Goal: Task Accomplishment & Management: Use online tool/utility

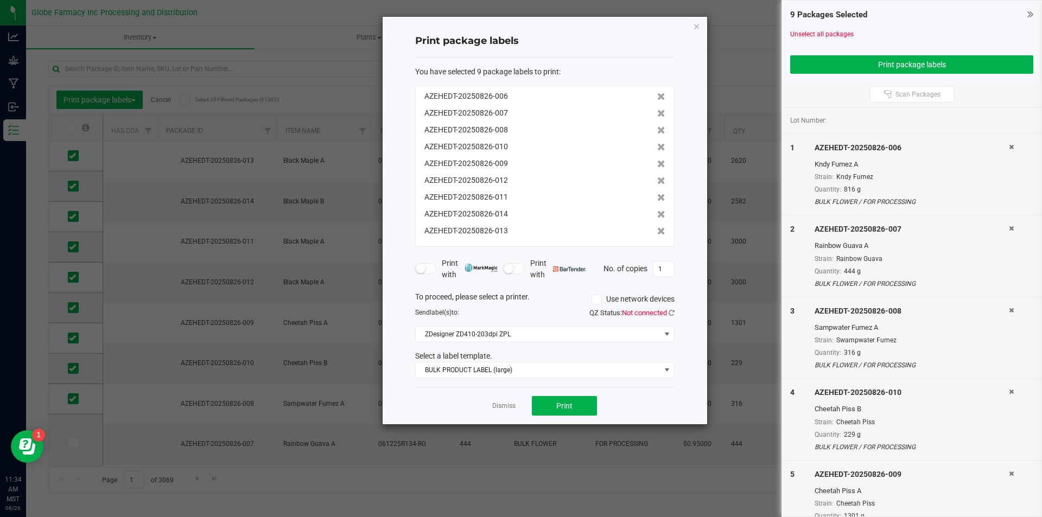
click at [501, 412] on div "Dismiss Print" at bounding box center [544, 405] width 259 height 37
click at [504, 405] on link "Dismiss" at bounding box center [503, 406] width 23 height 9
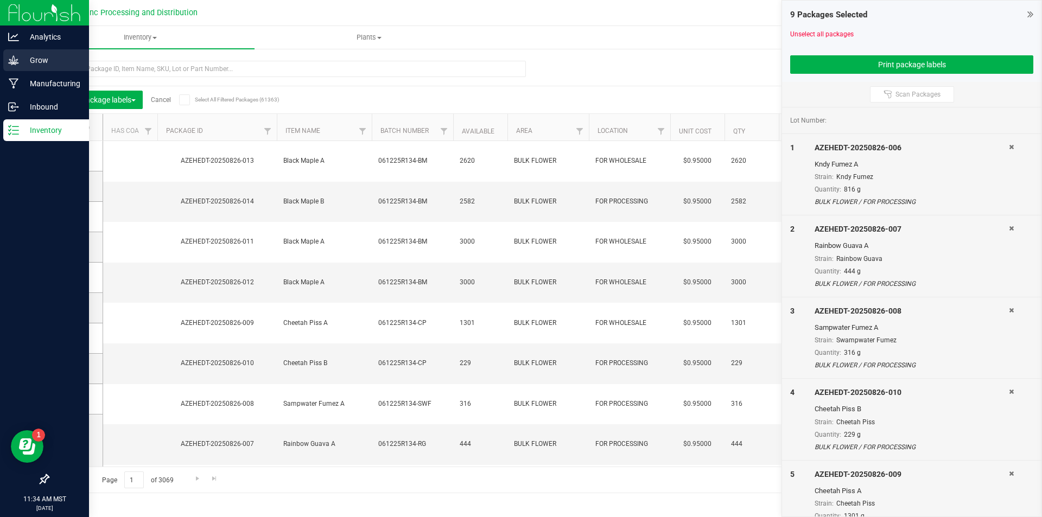
click at [4, 56] on div "Grow" at bounding box center [46, 60] width 86 height 22
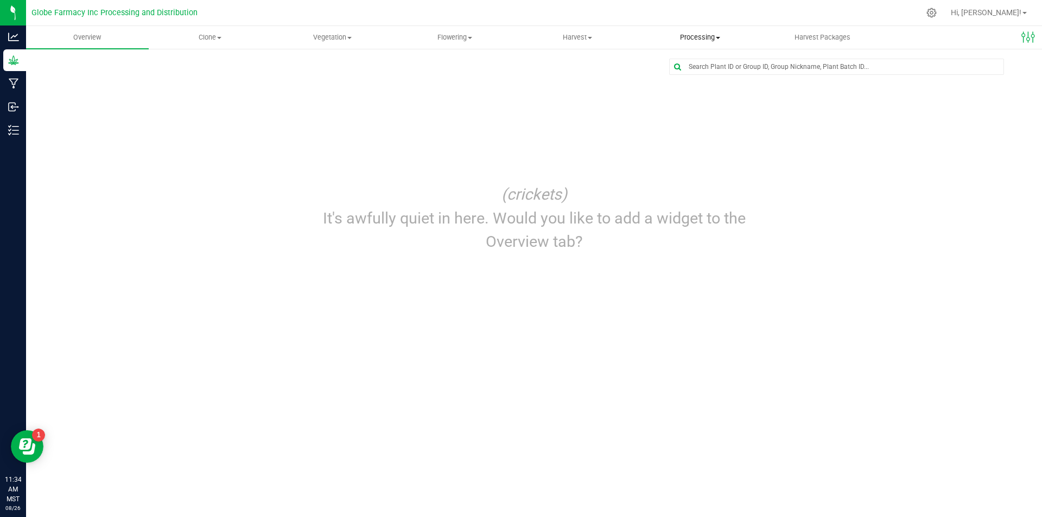
click at [691, 38] on span "Processing" at bounding box center [700, 38] width 122 height 10
click at [681, 77] on span "Processing harvests" at bounding box center [689, 78] width 100 height 9
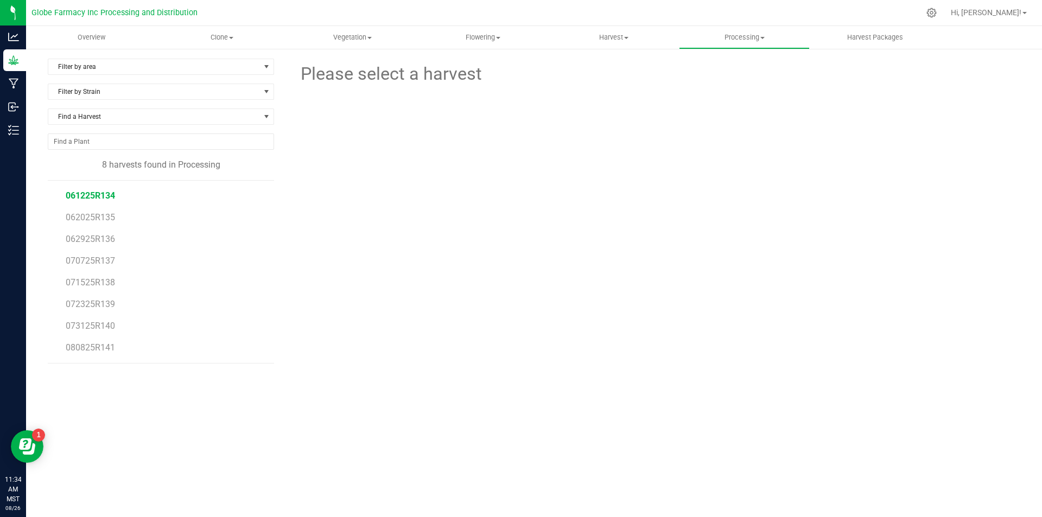
click at [88, 194] on span "061225R134" at bounding box center [90, 195] width 49 height 10
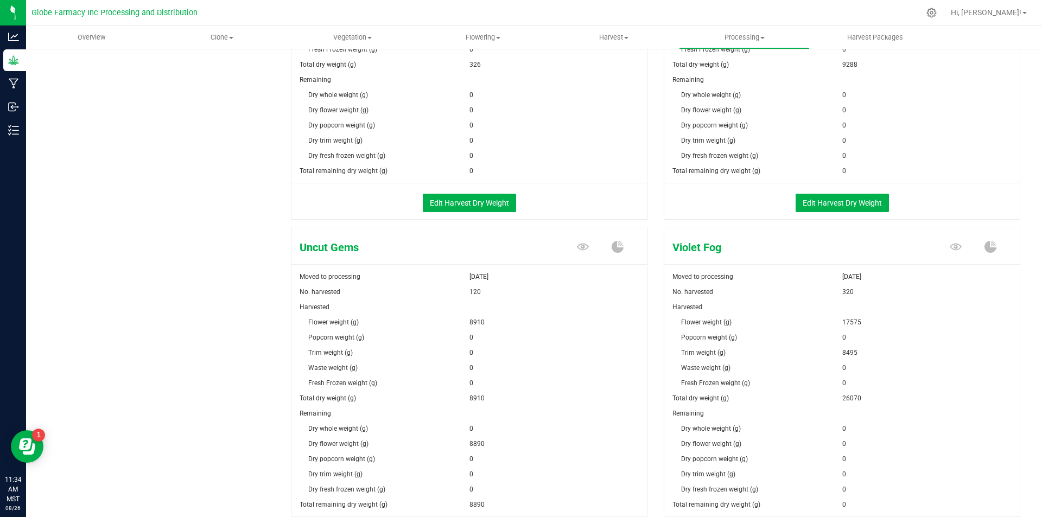
scroll to position [1782, 0]
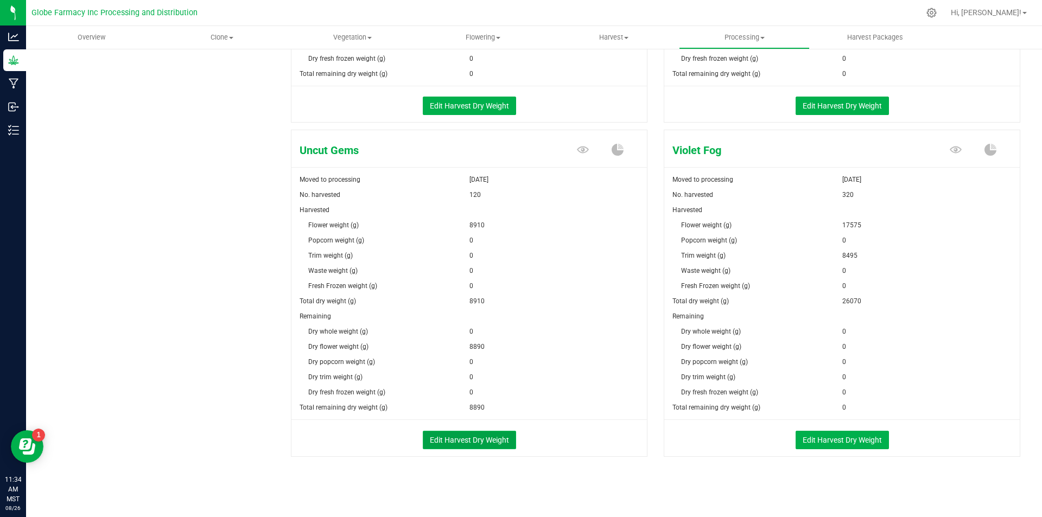
click at [450, 440] on button "Edit Harvest Dry Weight" at bounding box center [469, 440] width 93 height 18
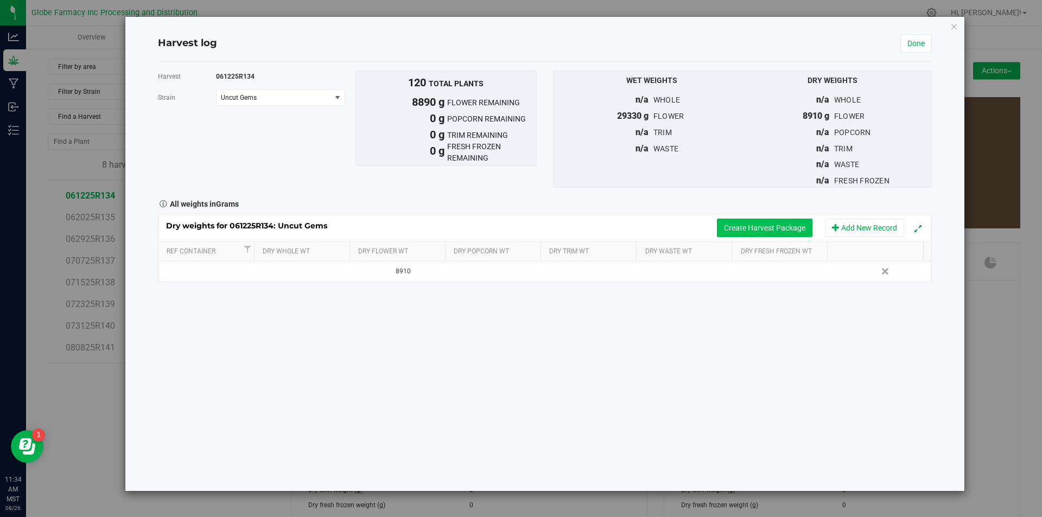
click at [730, 221] on button "Create Harvest Package" at bounding box center [764, 228] width 95 height 18
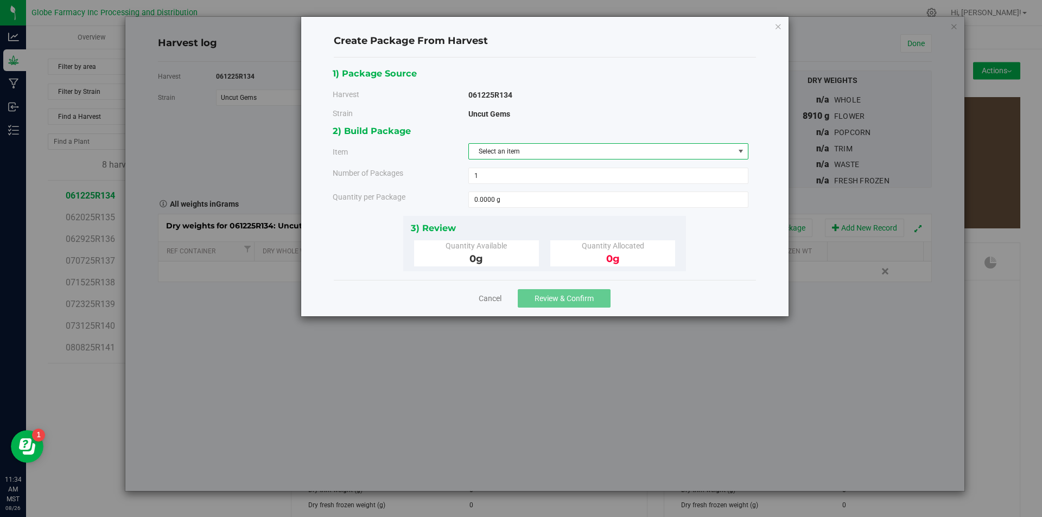
click at [514, 152] on span "Select an item" at bounding box center [601, 151] width 265 height 15
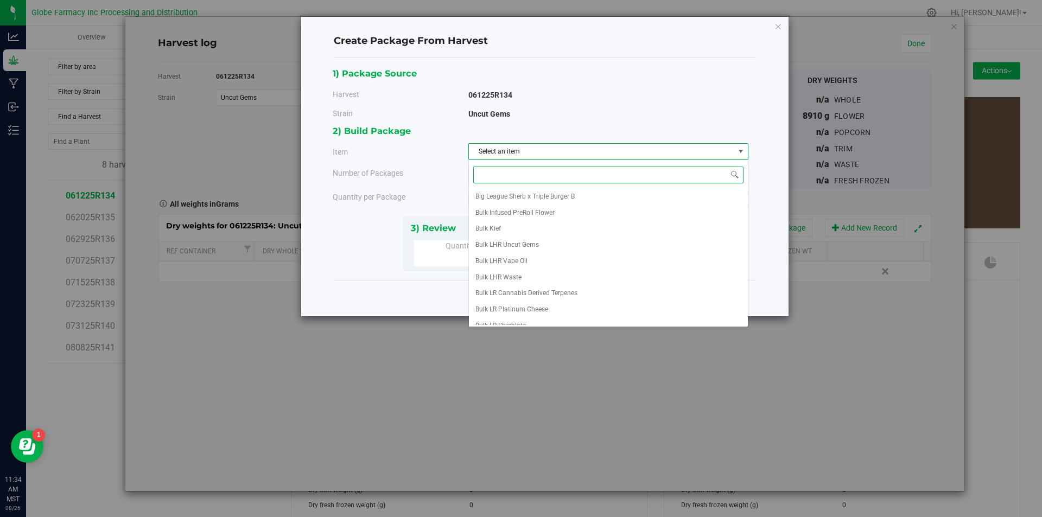
scroll to position [170, 0]
click at [523, 303] on li "Uncut Gems A" at bounding box center [608, 300] width 279 height 16
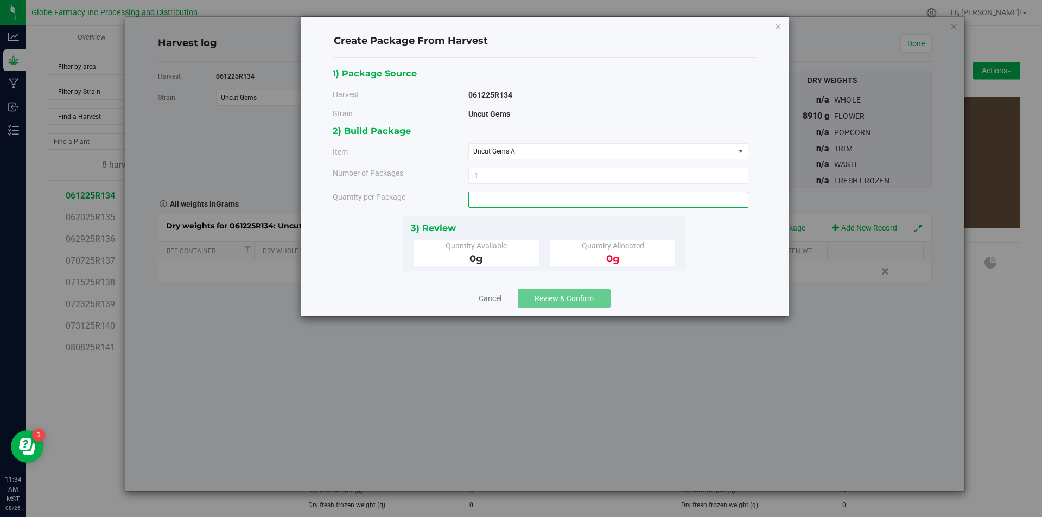
click at [513, 202] on span at bounding box center [608, 200] width 280 height 16
type input "2800"
click at [563, 296] on span "Review & Confirm" at bounding box center [563, 298] width 59 height 9
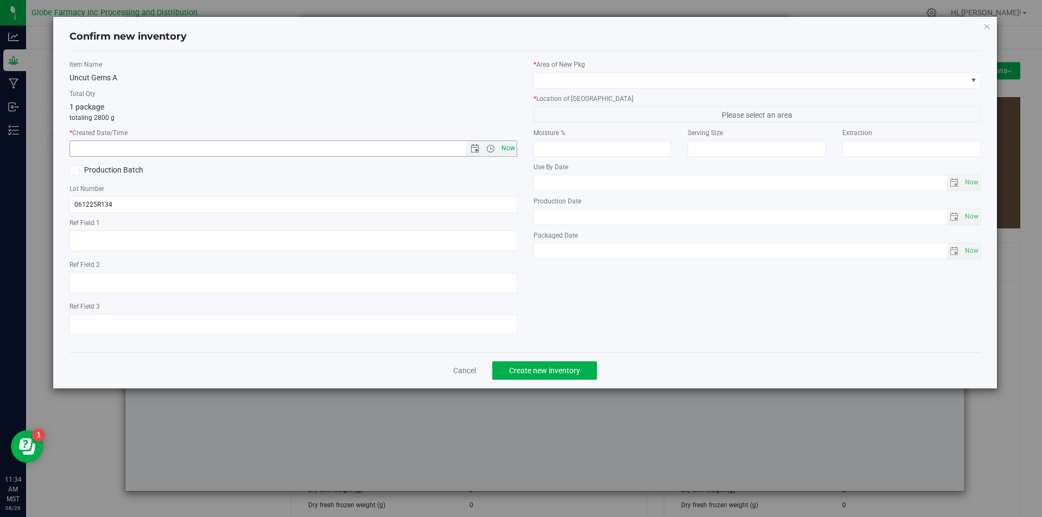
click at [511, 146] on span "Now" at bounding box center [508, 149] width 18 height 16
type input "[DATE] 11:34 AM"
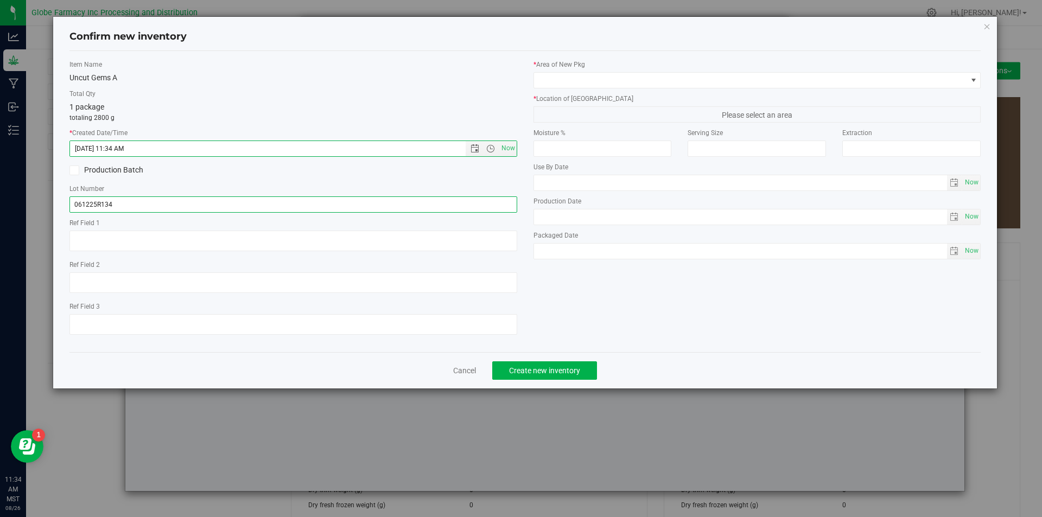
click at [128, 203] on input "061225R134" at bounding box center [293, 204] width 448 height 16
type input "061225R134-UG"
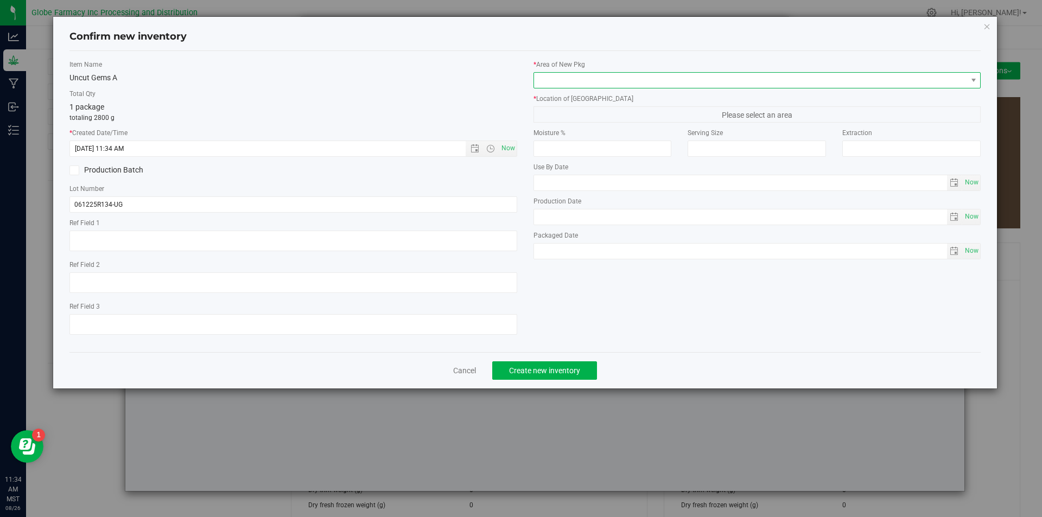
click at [575, 82] on span at bounding box center [750, 80] width 433 height 15
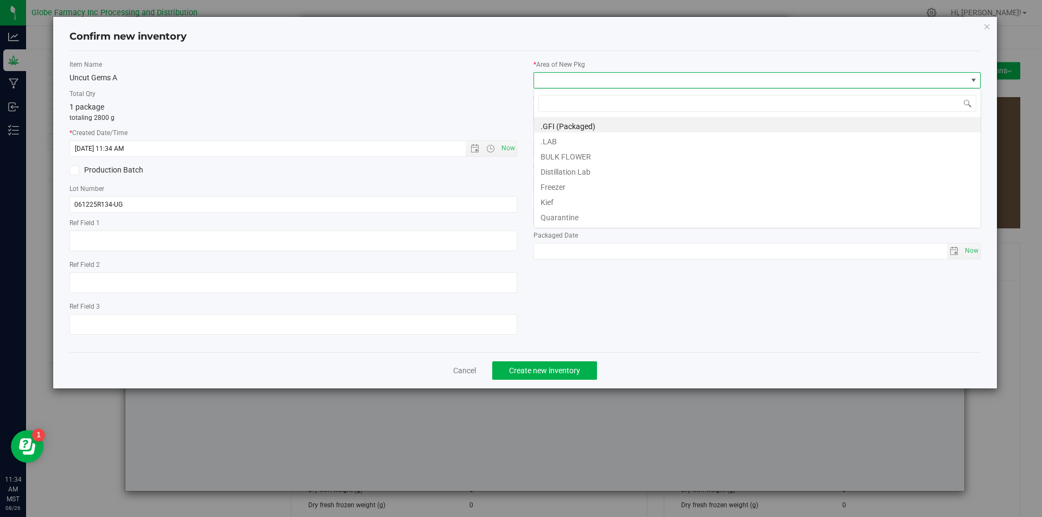
scroll to position [16, 448]
click at [559, 155] on li "BULK FLOWER" at bounding box center [757, 155] width 447 height 15
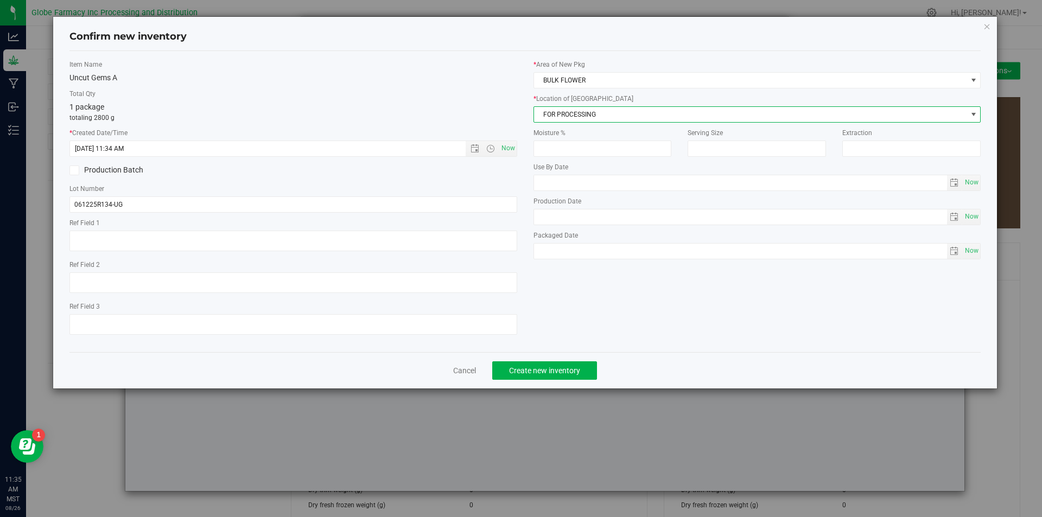
click at [554, 116] on span "FOR PROCESSING" at bounding box center [750, 114] width 433 height 15
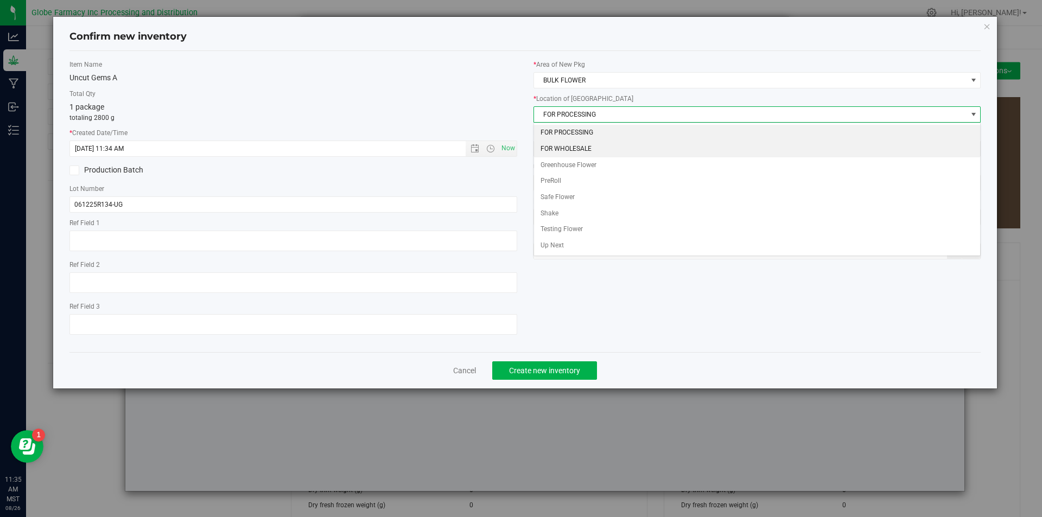
click at [555, 143] on li "FOR WHOLESALE" at bounding box center [757, 149] width 447 height 16
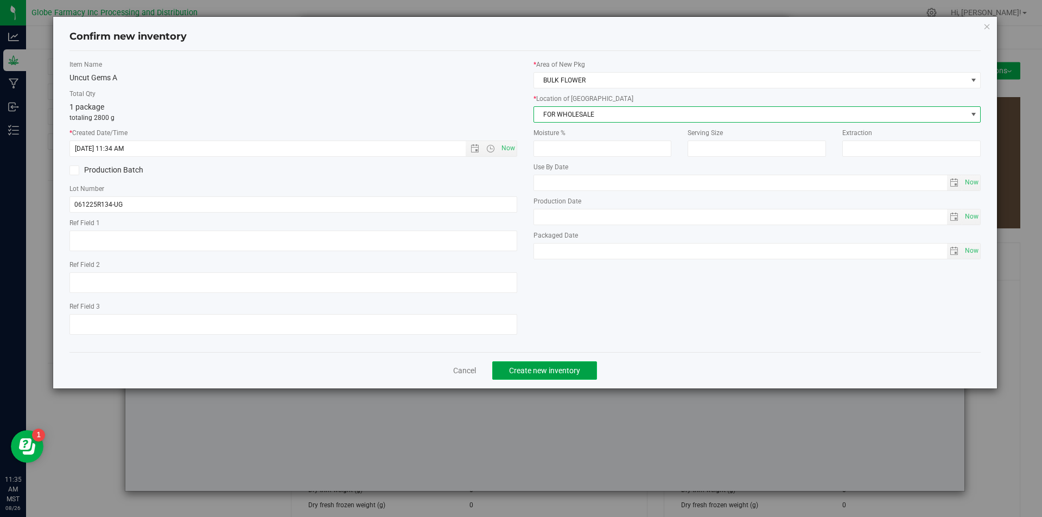
click at [574, 375] on button "Create new inventory" at bounding box center [544, 370] width 105 height 18
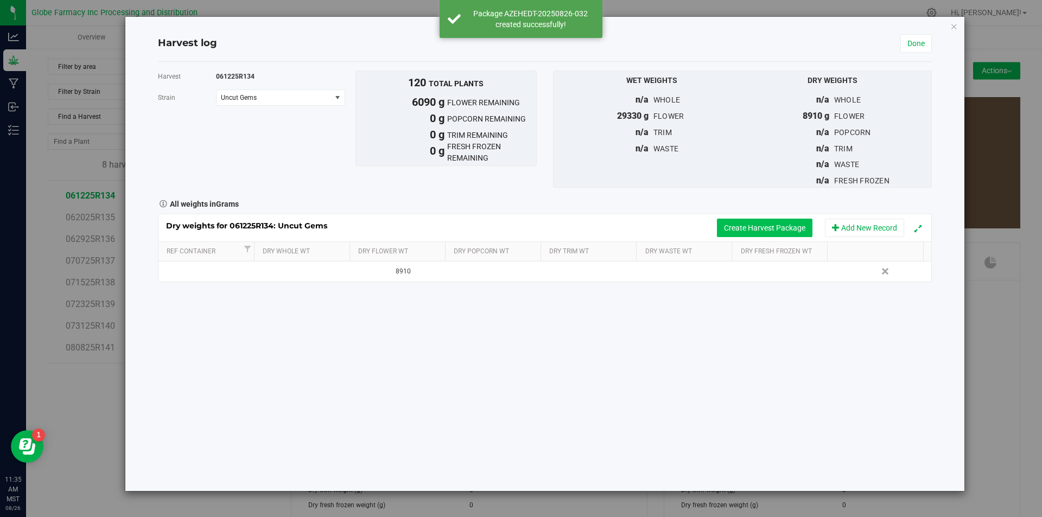
click at [726, 222] on button "Create Harvest Package" at bounding box center [764, 228] width 95 height 18
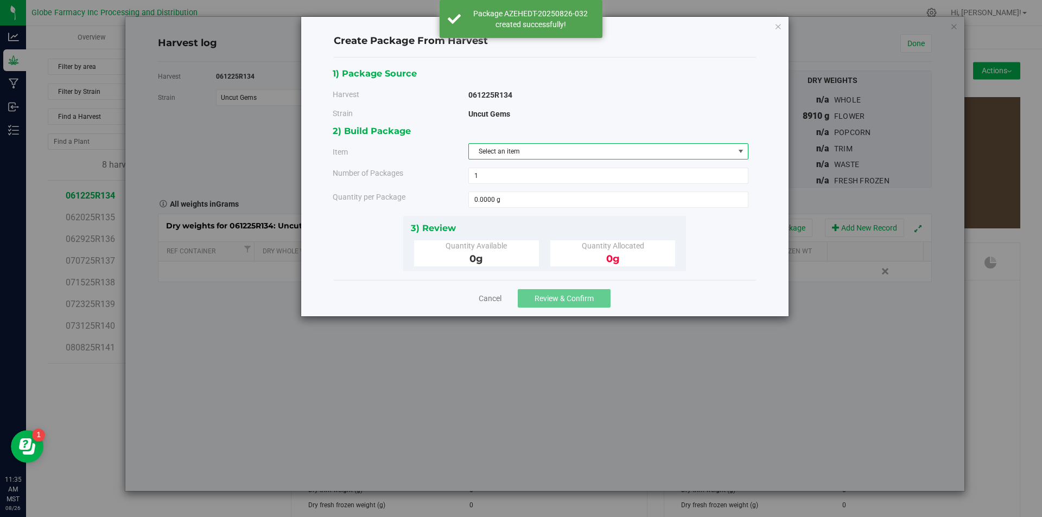
click at [653, 151] on span "Select an item" at bounding box center [601, 151] width 265 height 15
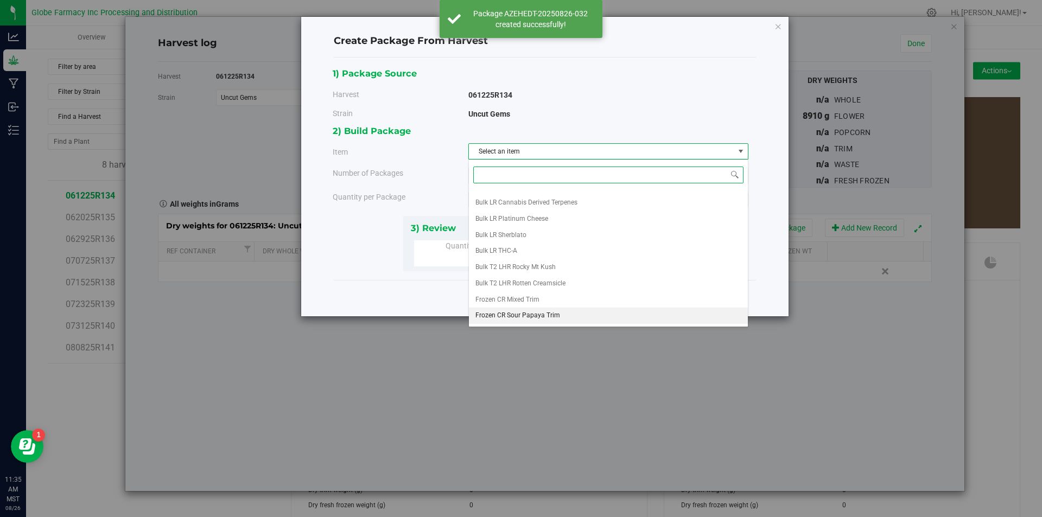
scroll to position [170, 0]
click at [539, 301] on li "Uncut Gems A" at bounding box center [608, 300] width 279 height 16
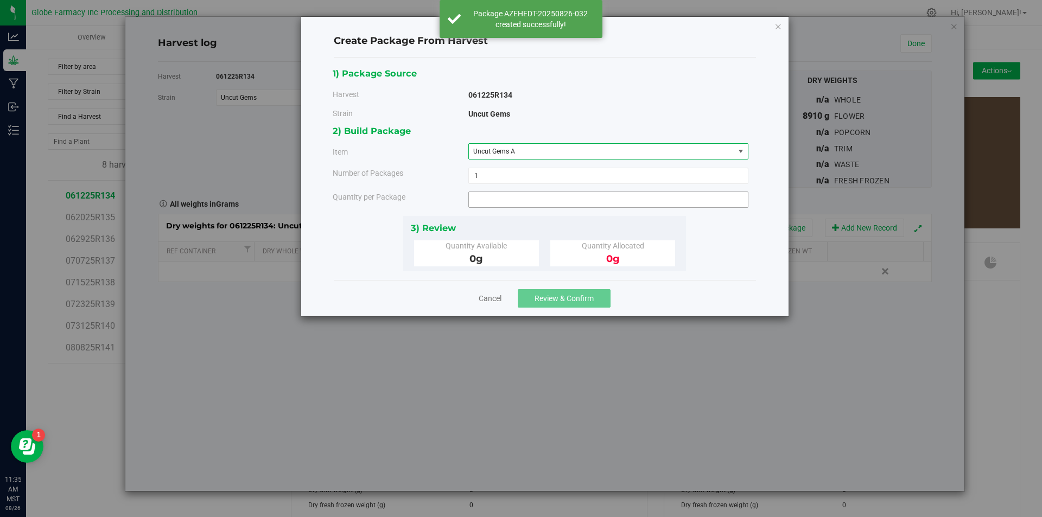
click at [534, 200] on span at bounding box center [608, 200] width 280 height 16
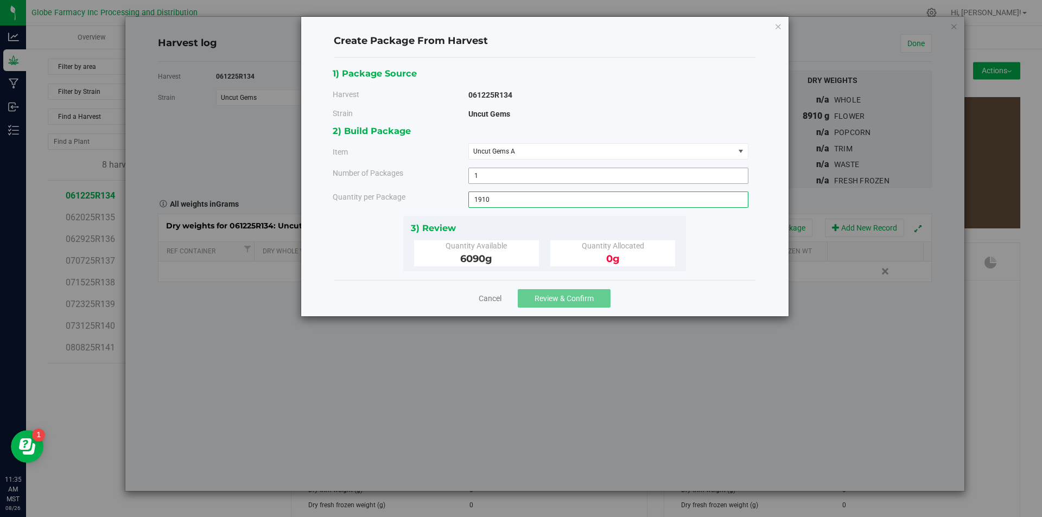
type input "1910"
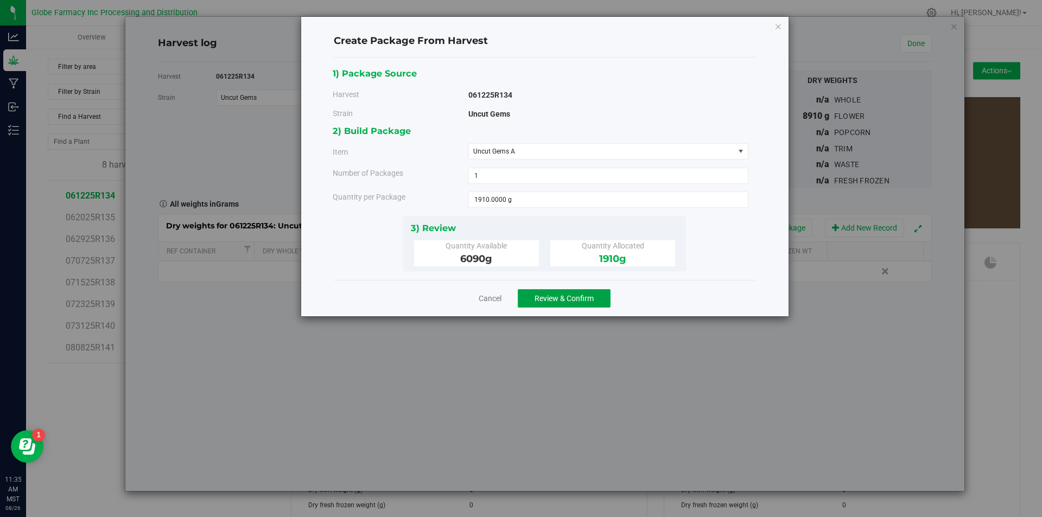
click at [576, 298] on span "Review & Confirm" at bounding box center [563, 298] width 59 height 9
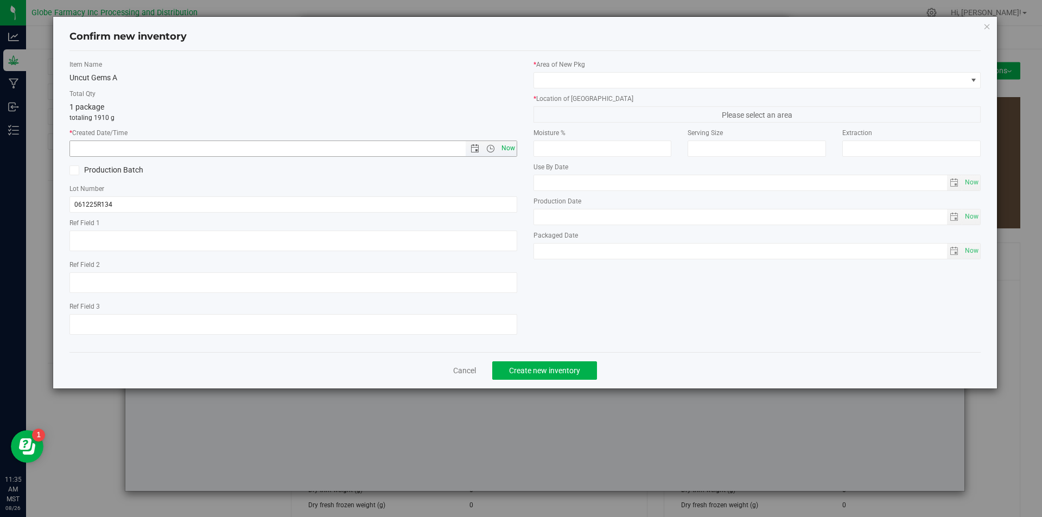
click at [504, 150] on span "Now" at bounding box center [508, 149] width 18 height 16
type input "[DATE] 11:35 AM"
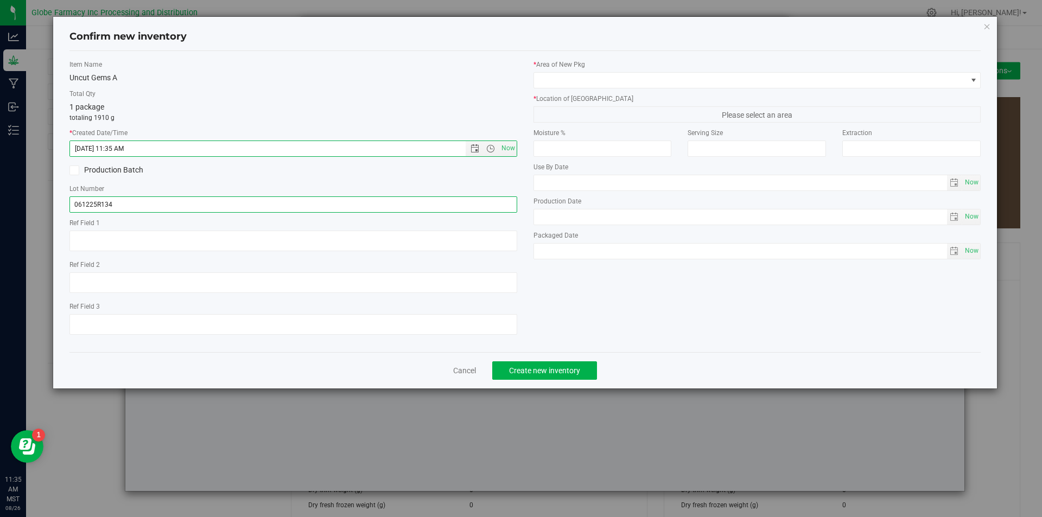
click at [135, 205] on input "061225R134" at bounding box center [293, 204] width 448 height 16
type input "061225R134-UG"
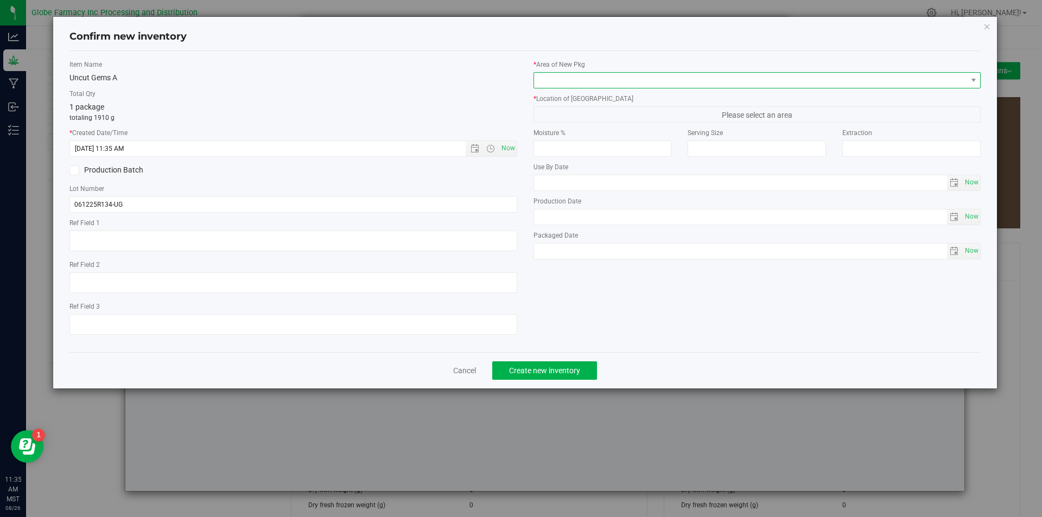
click at [598, 79] on span at bounding box center [750, 80] width 433 height 15
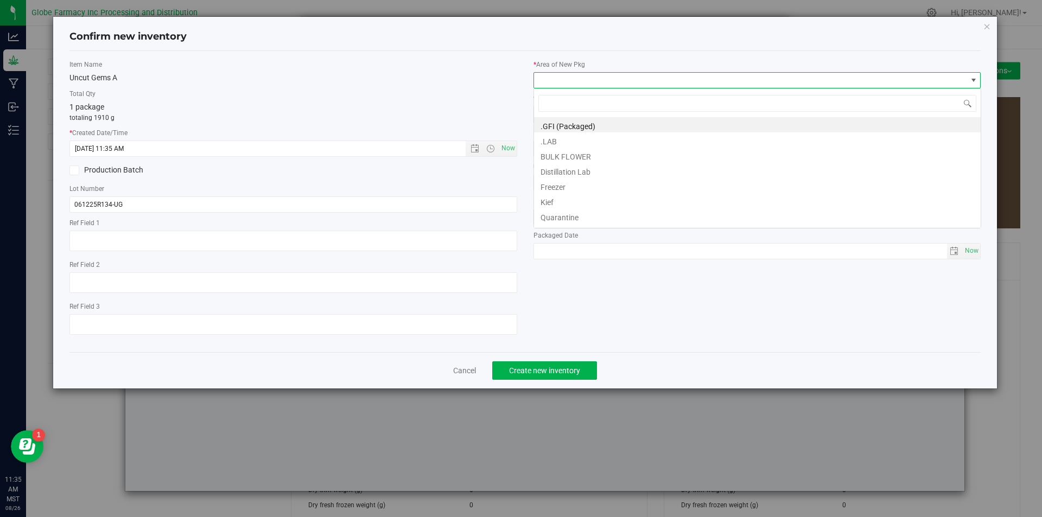
scroll to position [16, 448]
click at [587, 158] on li "BULK FLOWER" at bounding box center [757, 155] width 447 height 15
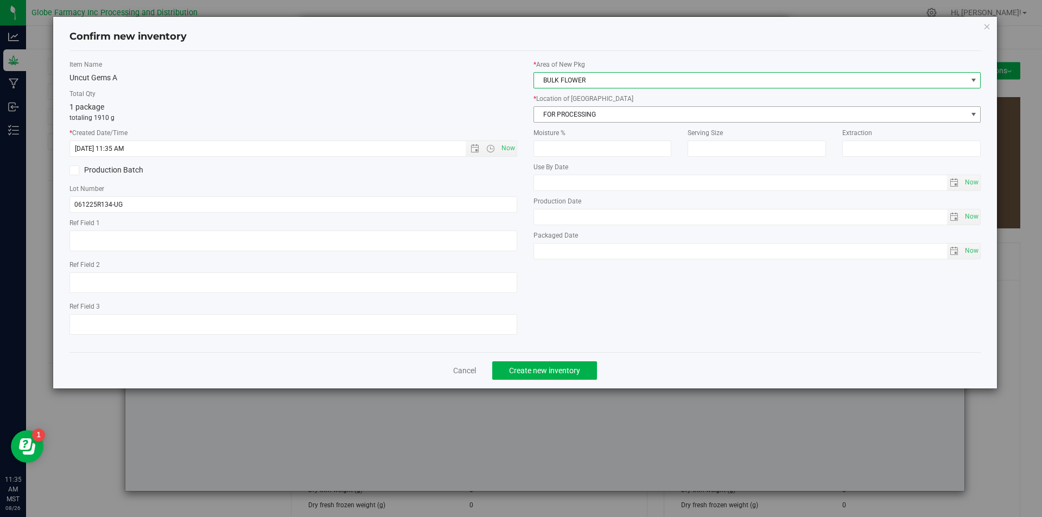
click at [598, 111] on span "FOR PROCESSING" at bounding box center [750, 114] width 433 height 15
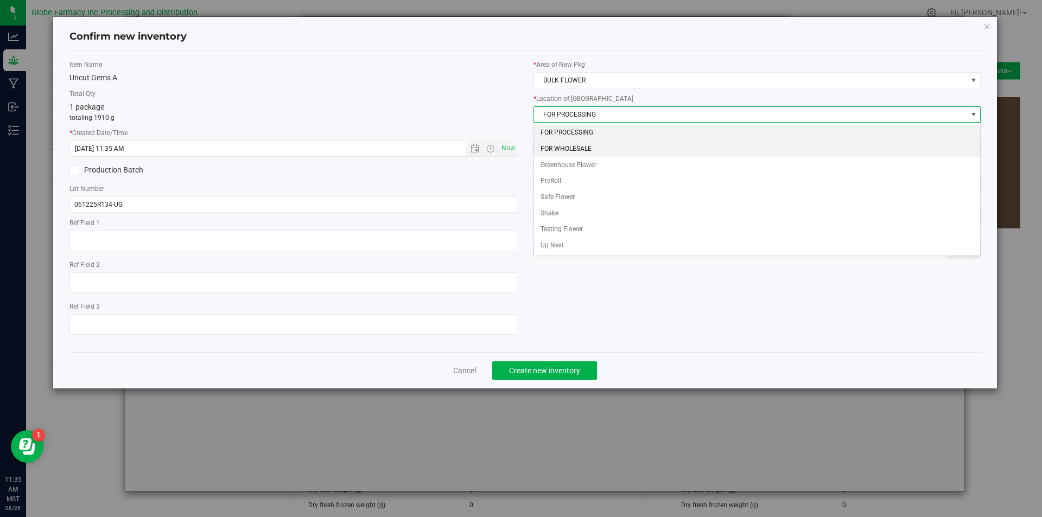
click at [592, 141] on li "FOR WHOLESALE" at bounding box center [757, 149] width 447 height 16
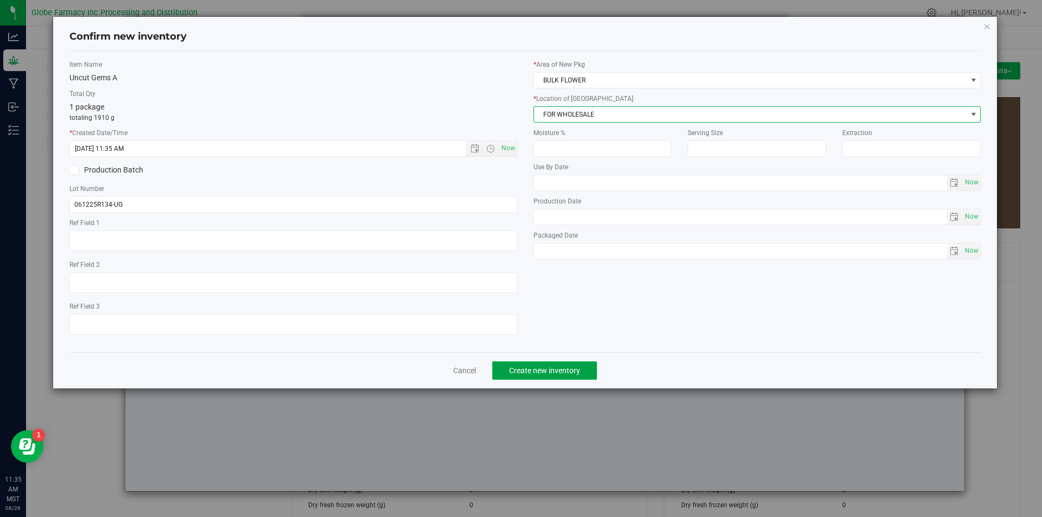
click at [557, 366] on span "Create new inventory" at bounding box center [544, 370] width 71 height 9
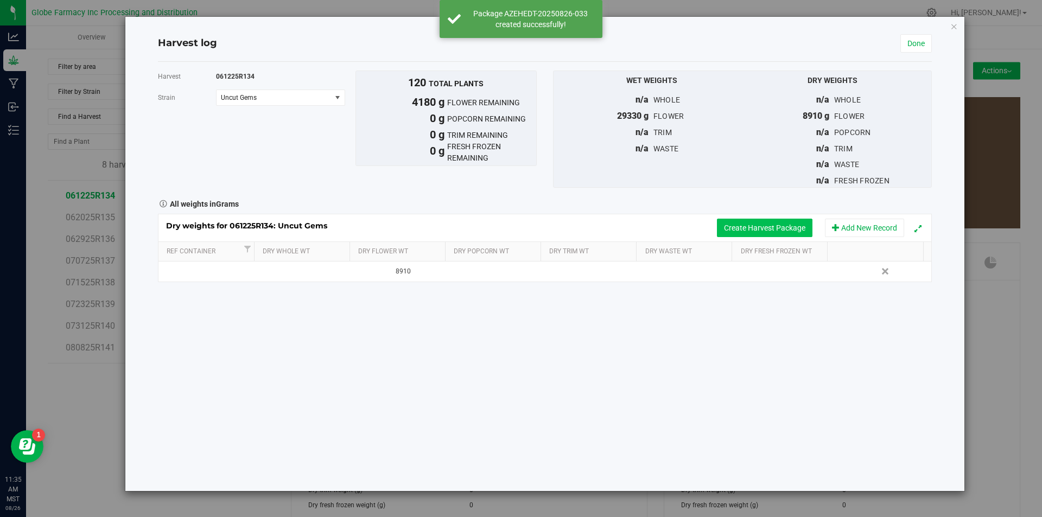
click at [771, 230] on button "Create Harvest Package" at bounding box center [764, 228] width 95 height 18
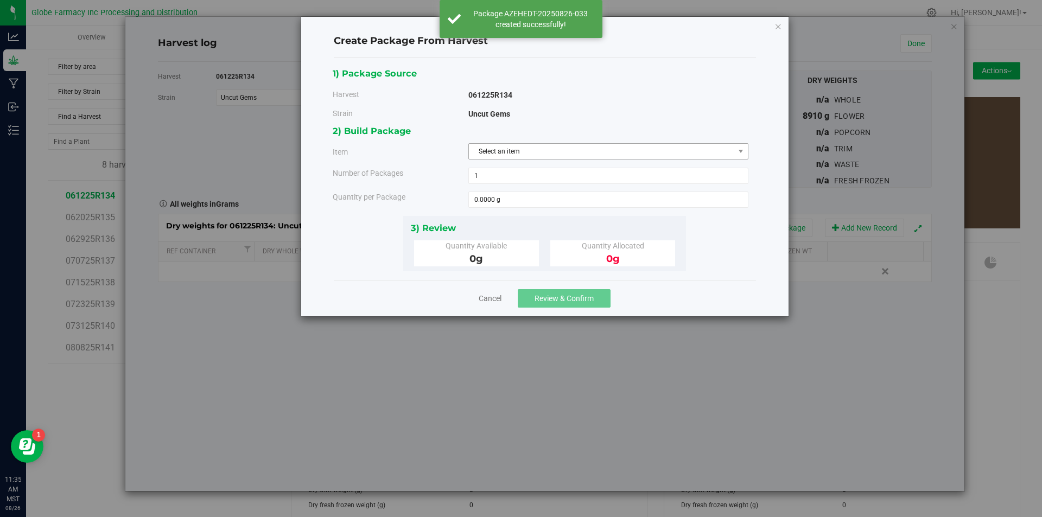
click at [636, 156] on span "Select an item" at bounding box center [601, 151] width 265 height 15
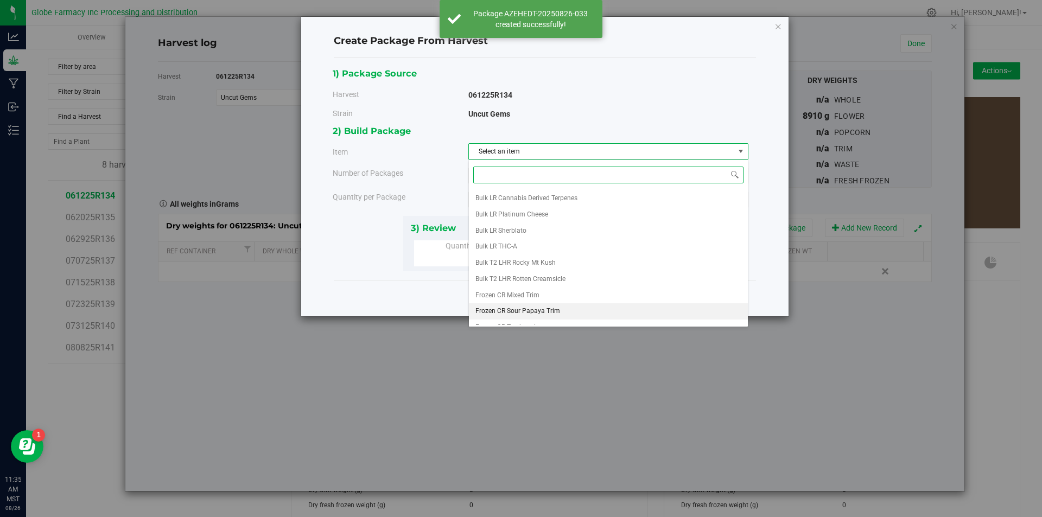
scroll to position [170, 0]
click at [527, 309] on li "Uncut Gems B" at bounding box center [608, 317] width 279 height 16
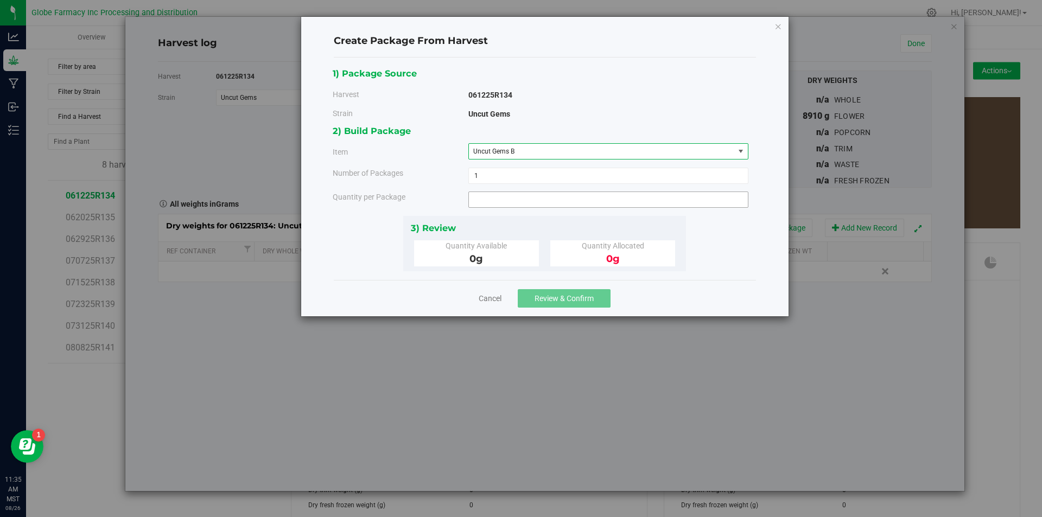
click at [533, 203] on span at bounding box center [608, 200] width 280 height 16
type input "840"
type input "840.0000 g"
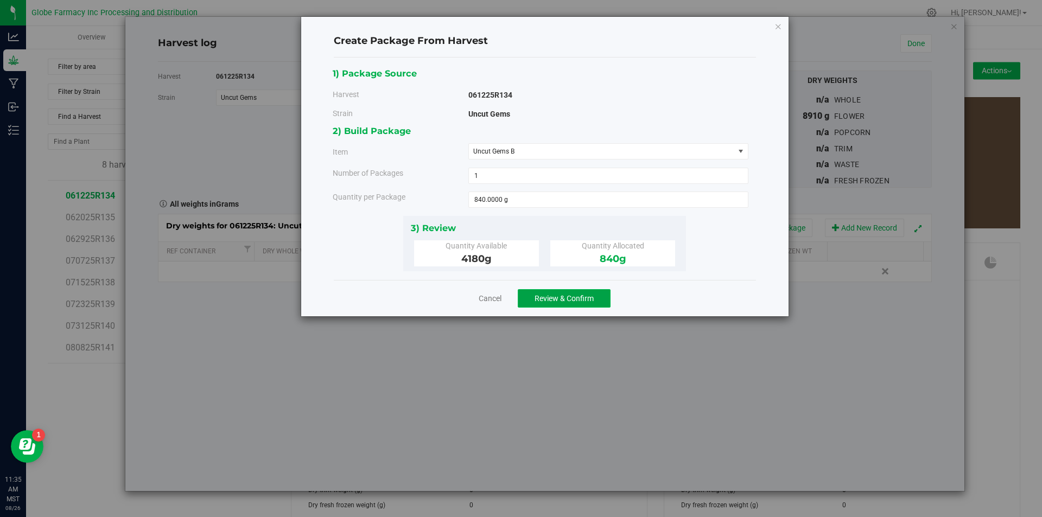
click at [599, 305] on button "Review & Confirm" at bounding box center [564, 298] width 93 height 18
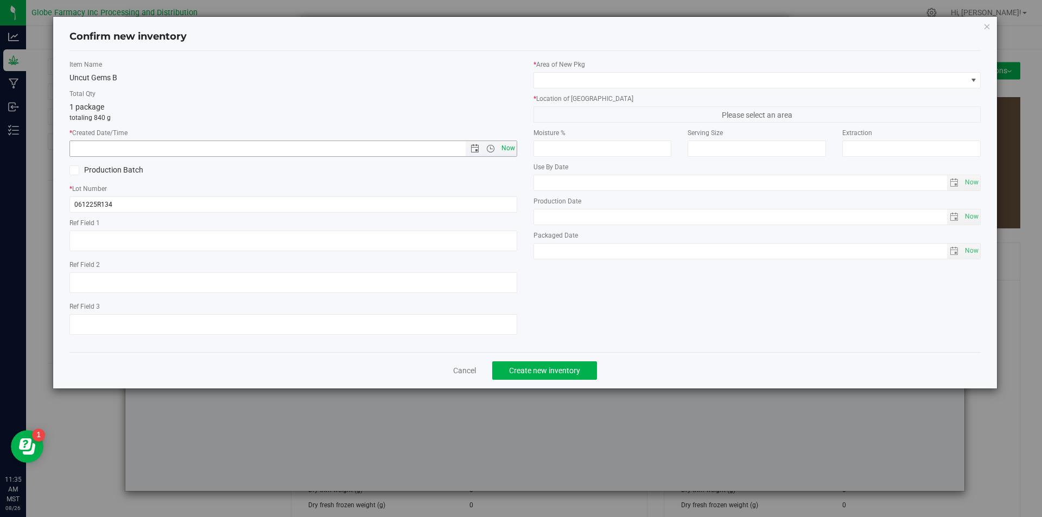
click at [509, 145] on span "Now" at bounding box center [508, 149] width 18 height 16
type input "[DATE] 11:35 AM"
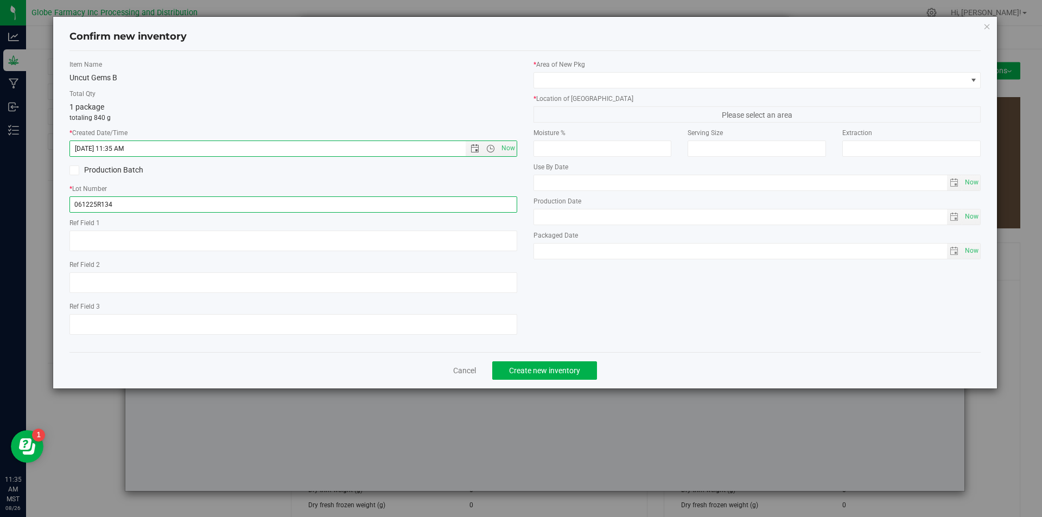
click at [138, 209] on input "061225R134" at bounding box center [293, 204] width 448 height 16
type input "061225R134-UG"
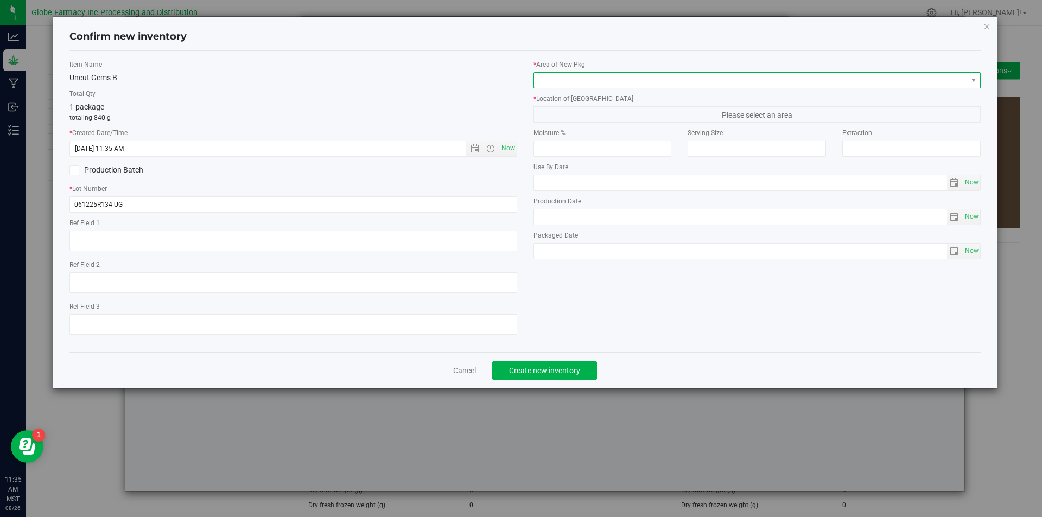
click at [626, 85] on span at bounding box center [750, 80] width 433 height 15
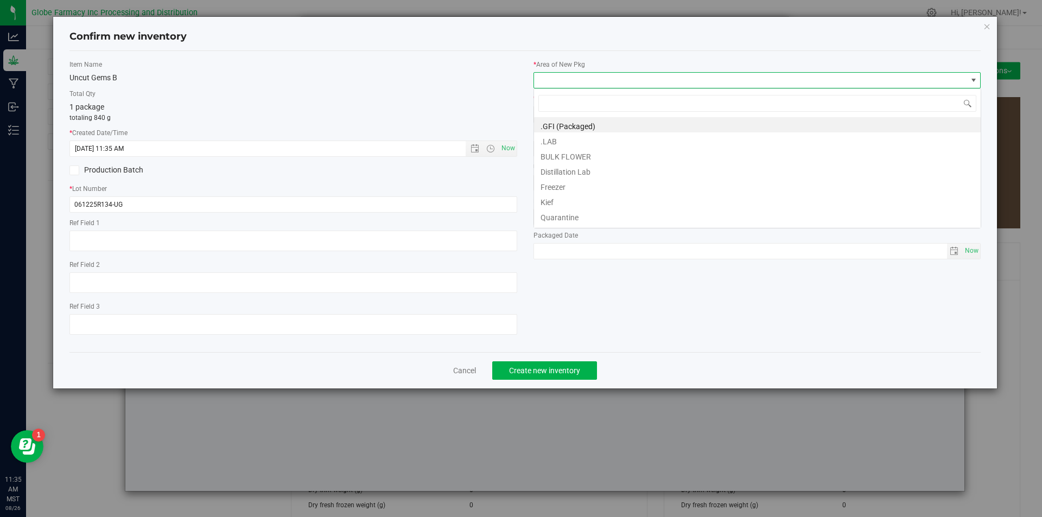
scroll to position [16, 448]
click at [615, 157] on li "BULK FLOWER" at bounding box center [757, 155] width 447 height 15
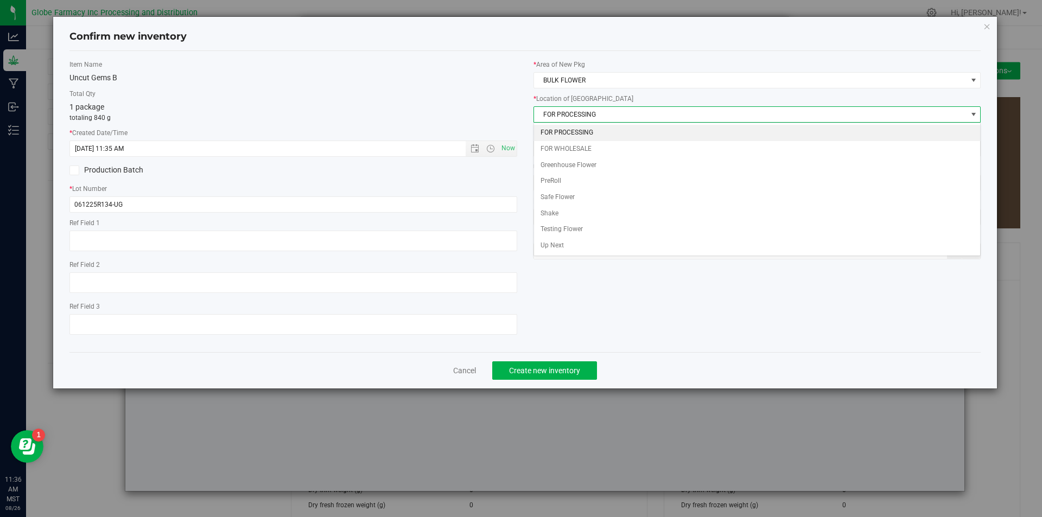
click at [593, 129] on li "FOR PROCESSING" at bounding box center [757, 133] width 447 height 16
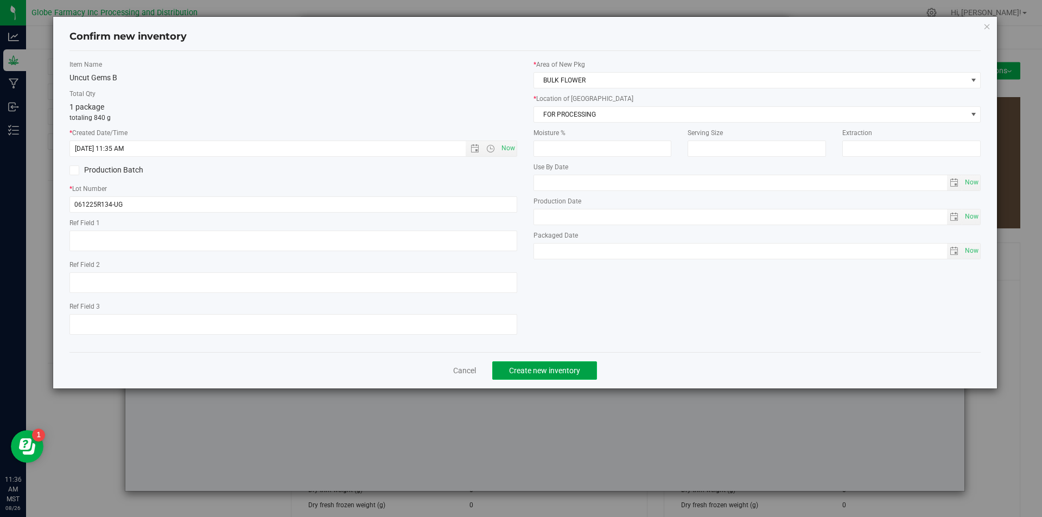
click at [548, 370] on span "Create new inventory" at bounding box center [544, 370] width 71 height 9
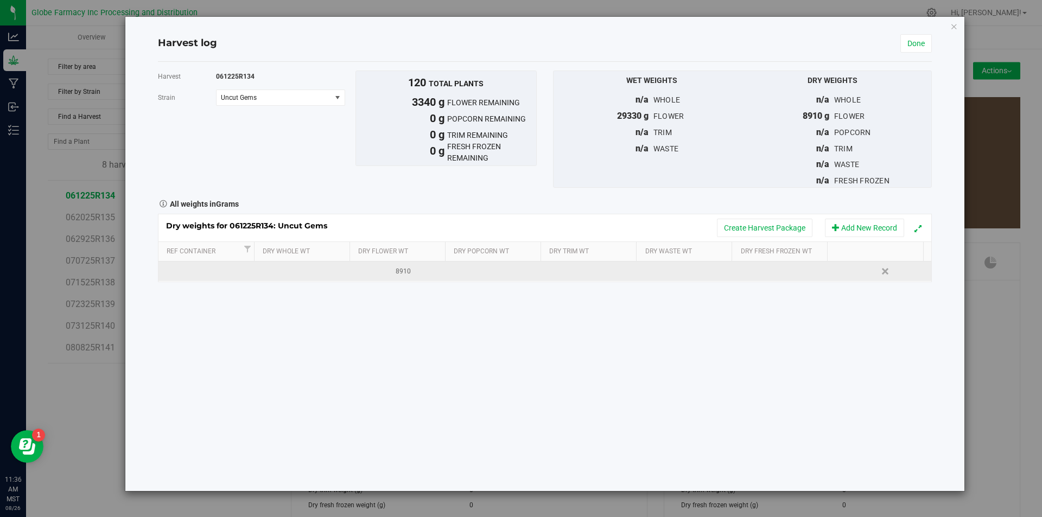
click at [407, 281] on td "8910" at bounding box center [400, 272] width 97 height 20
type input "8"
type input "5570"
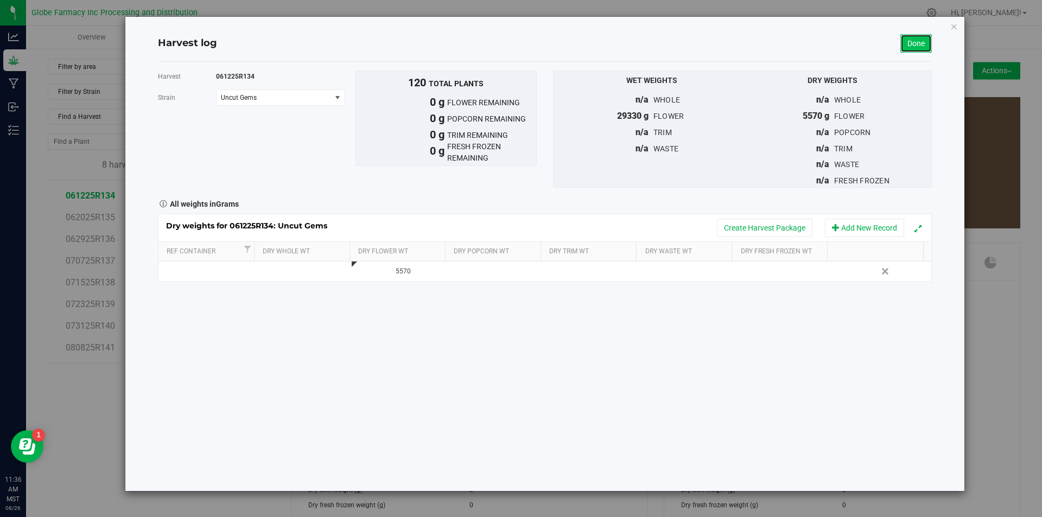
click at [923, 41] on link "Done" at bounding box center [915, 43] width 31 height 18
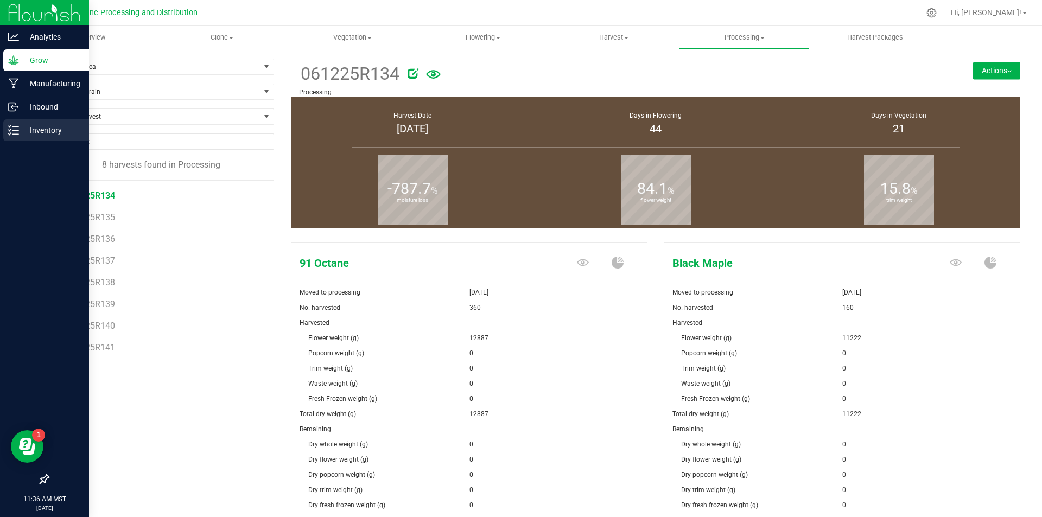
click at [18, 134] on line at bounding box center [15, 134] width 6 height 0
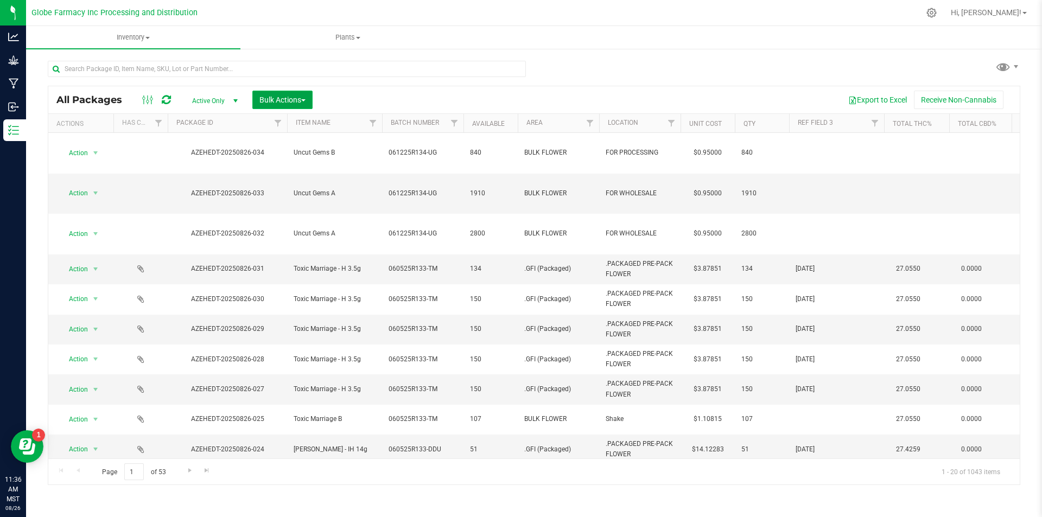
click at [281, 98] on span "Bulk Actions" at bounding box center [282, 99] width 46 height 9
click at [272, 179] on div "Print package labels" at bounding box center [299, 185] width 80 height 17
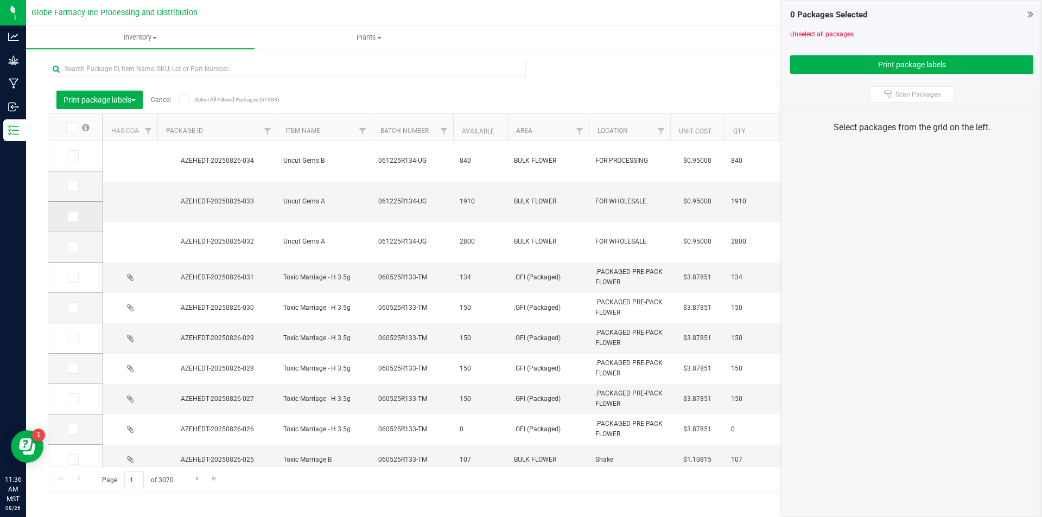
click at [81, 210] on td at bounding box center [75, 217] width 54 height 30
click at [70, 211] on span at bounding box center [73, 216] width 11 height 11
click at [0, 0] on input "checkbox" at bounding box center [0, 0] width 0 height 0
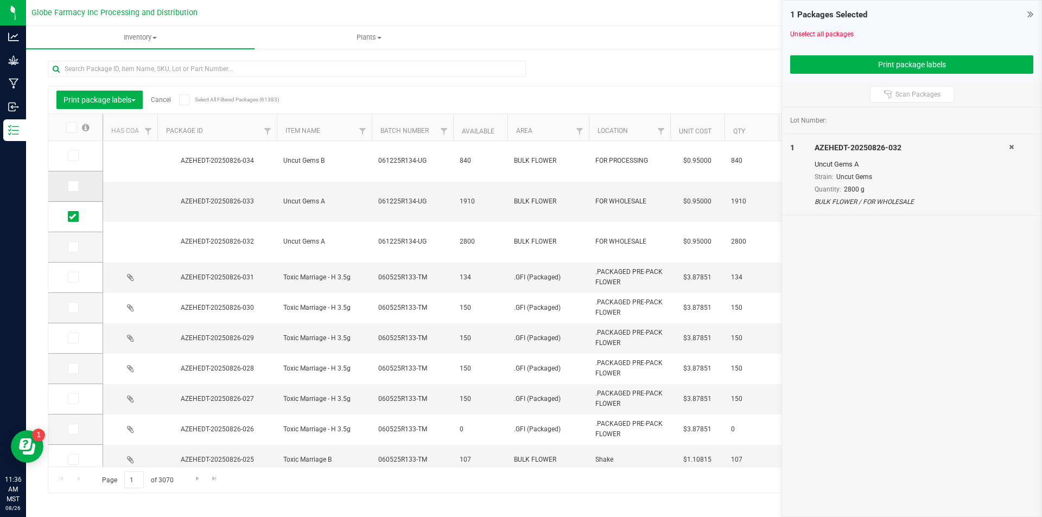
click at [73, 186] on icon at bounding box center [72, 186] width 7 height 0
click at [0, 0] on input "checkbox" at bounding box center [0, 0] width 0 height 0
click at [82, 157] on label at bounding box center [76, 155] width 16 height 11
click at [0, 0] on input "checkbox" at bounding box center [0, 0] width 0 height 0
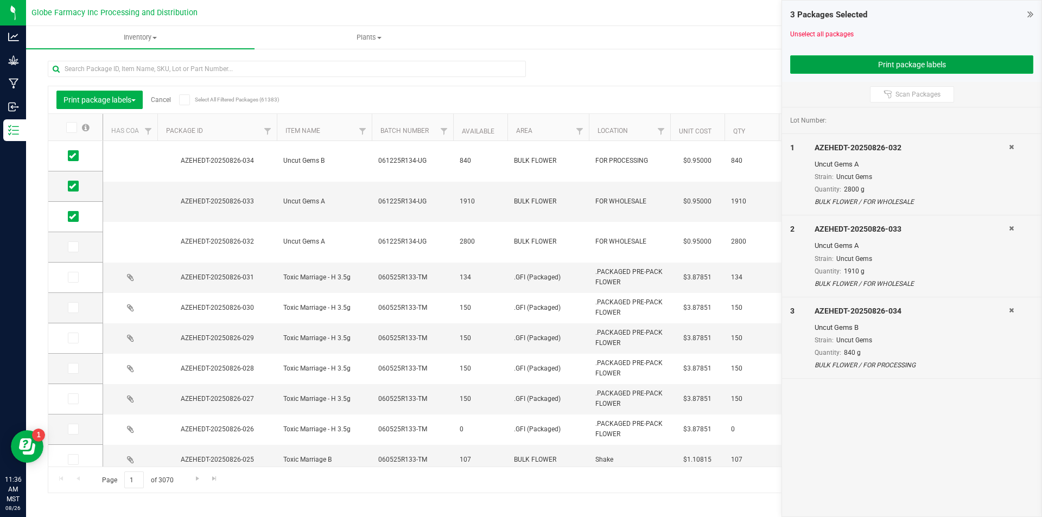
click at [842, 65] on button "Print package labels" at bounding box center [911, 64] width 243 height 18
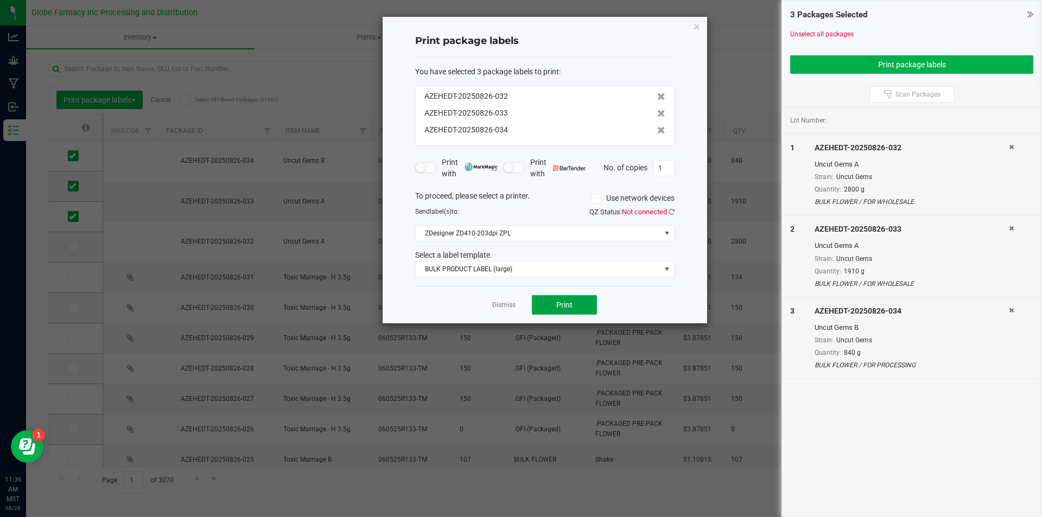
click at [558, 313] on button "Print" at bounding box center [564, 305] width 65 height 20
click at [515, 303] on div "Dismiss Print" at bounding box center [544, 304] width 259 height 37
click at [501, 302] on link "Dismiss" at bounding box center [503, 305] width 23 height 9
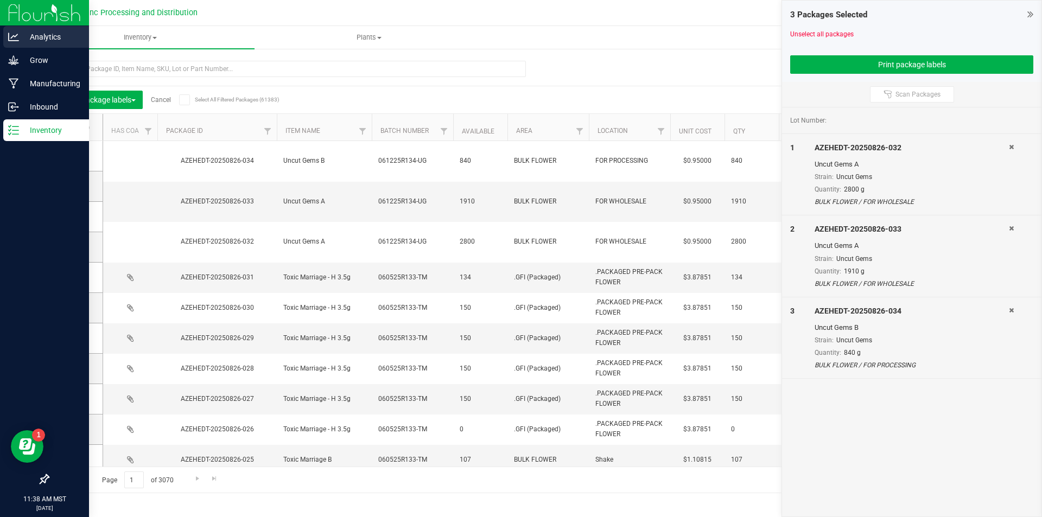
click at [10, 48] on link "Analytics" at bounding box center [44, 37] width 89 height 23
click at [10, 56] on icon at bounding box center [13, 60] width 11 height 11
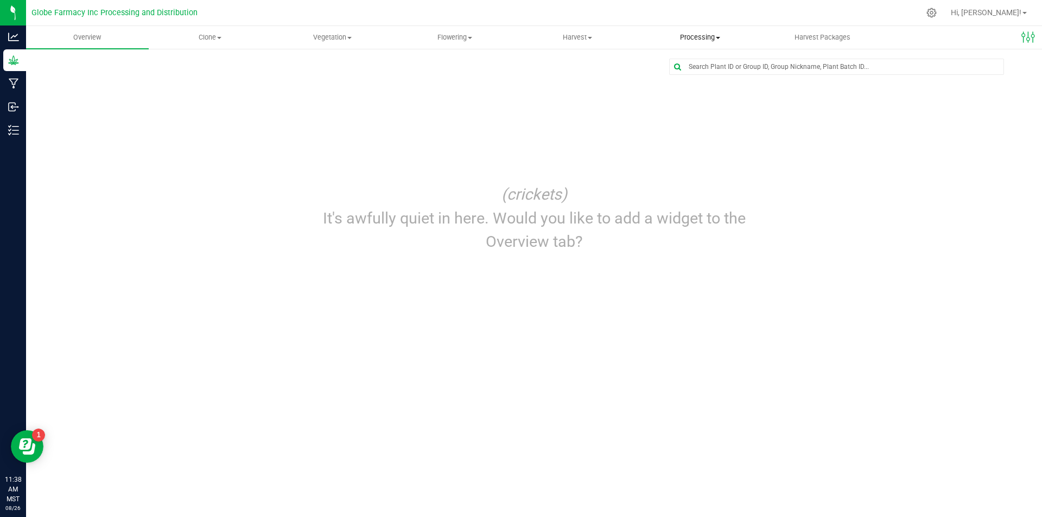
click at [683, 35] on span "Processing" at bounding box center [700, 38] width 122 height 10
click at [692, 36] on span "Processing" at bounding box center [700, 38] width 123 height 10
click at [692, 79] on span "Processing harvests" at bounding box center [689, 78] width 100 height 9
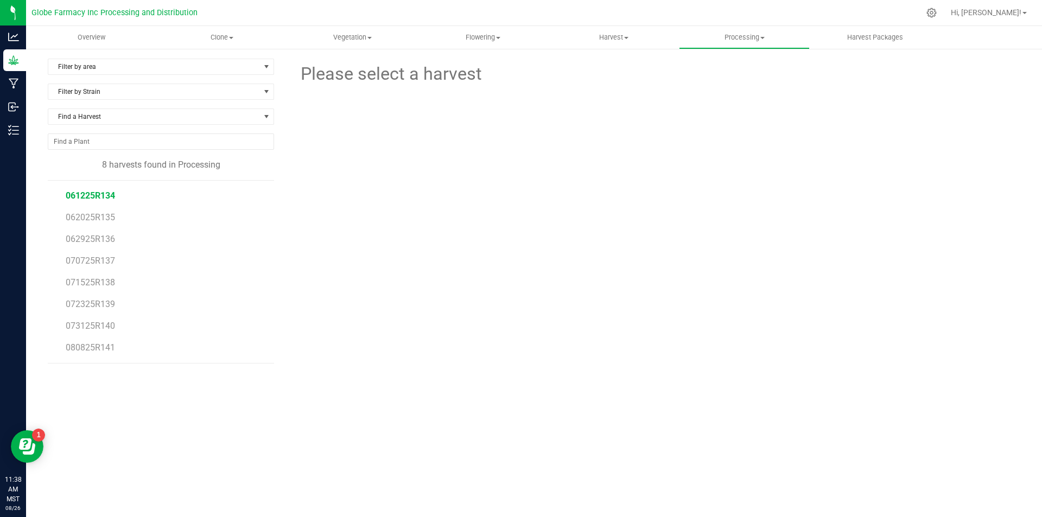
click at [97, 195] on span "061225R134" at bounding box center [90, 195] width 49 height 10
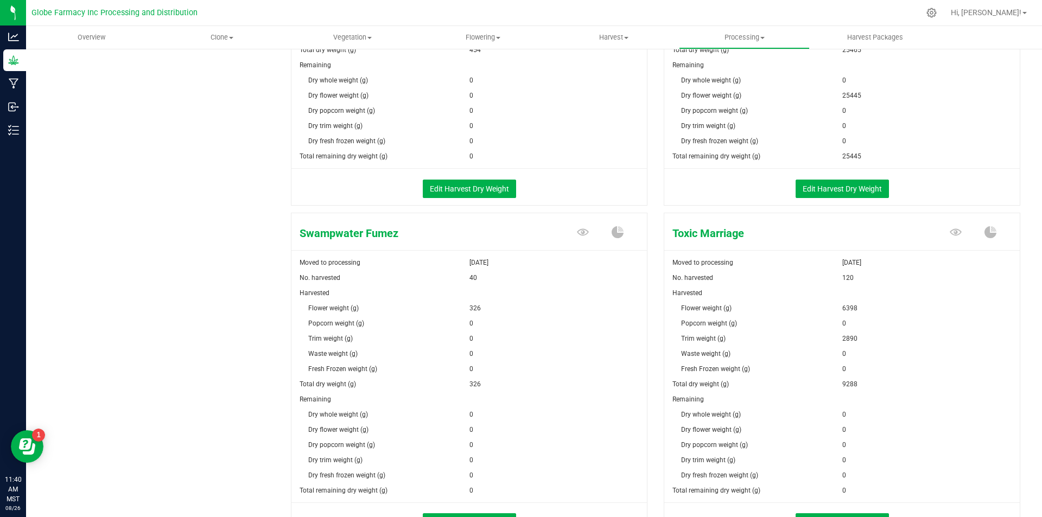
scroll to position [1186, 0]
